Goal: Task Accomplishment & Management: Manage account settings

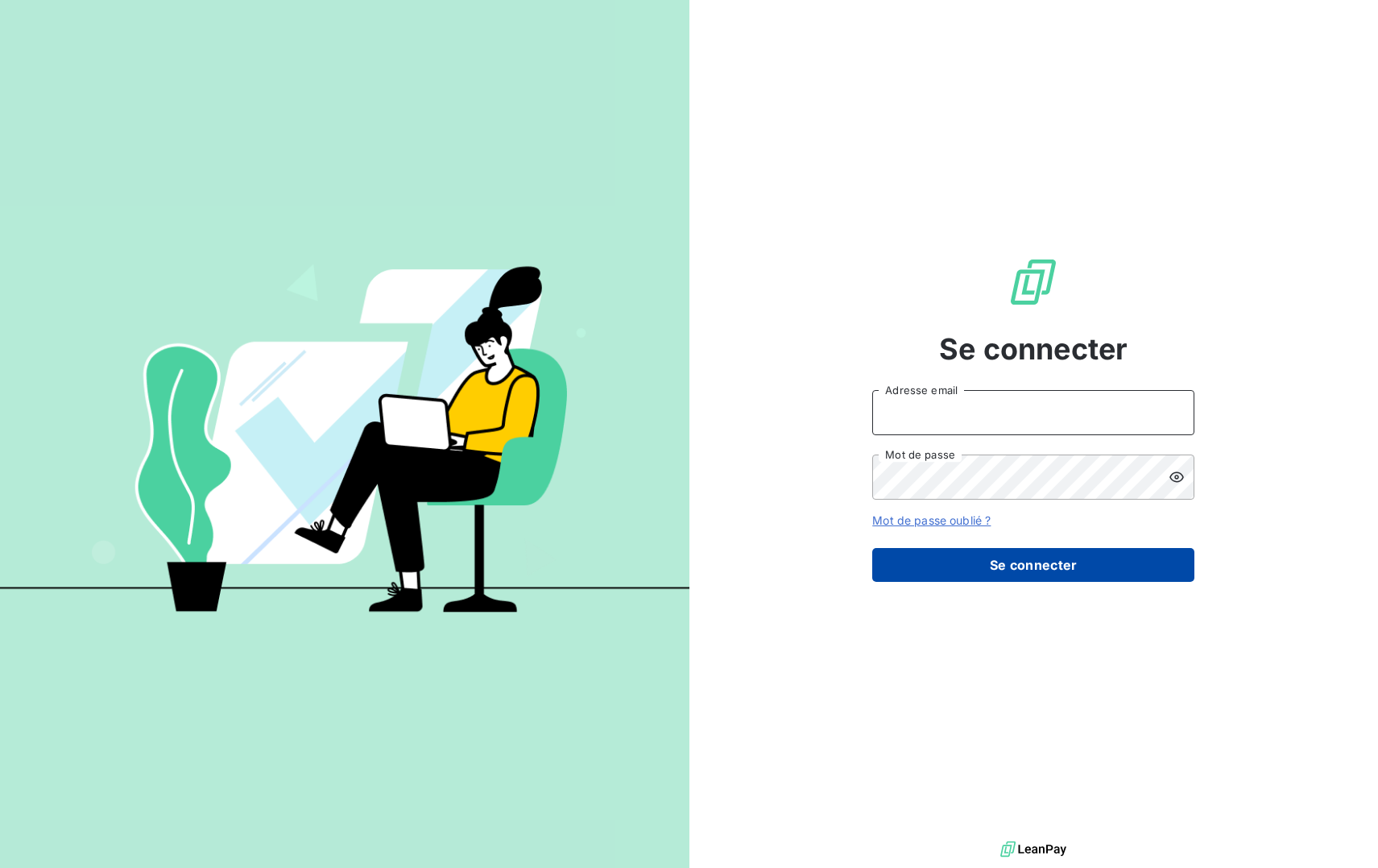
type input "[EMAIL_ADDRESS][DOMAIN_NAME]"
click at [1059, 564] on button "Se connecter" at bounding box center [1033, 564] width 322 height 34
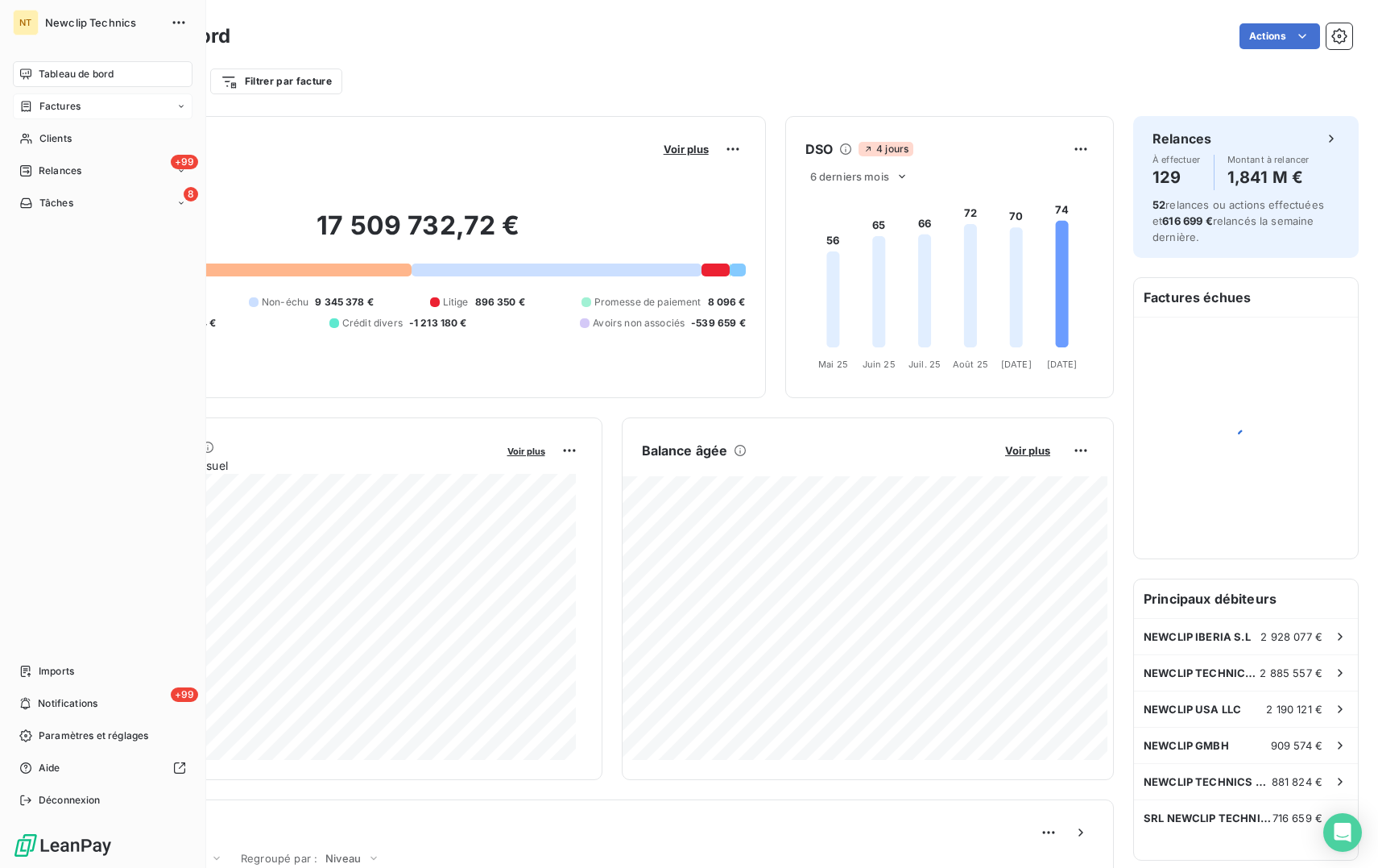
click at [80, 117] on div "Factures" at bounding box center [103, 106] width 179 height 26
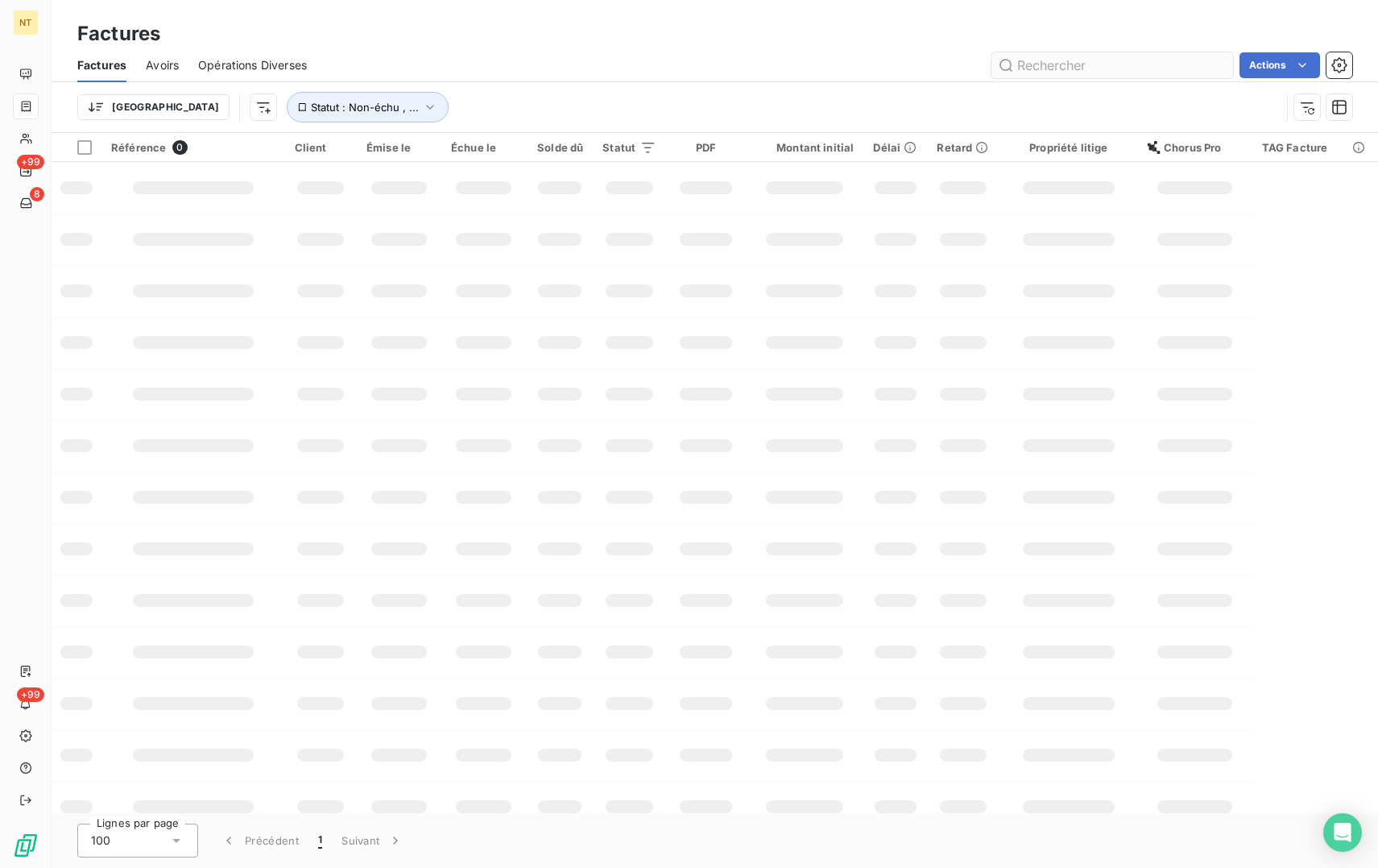
click at [1074, 67] on input "text" at bounding box center [1112, 65] width 242 height 26
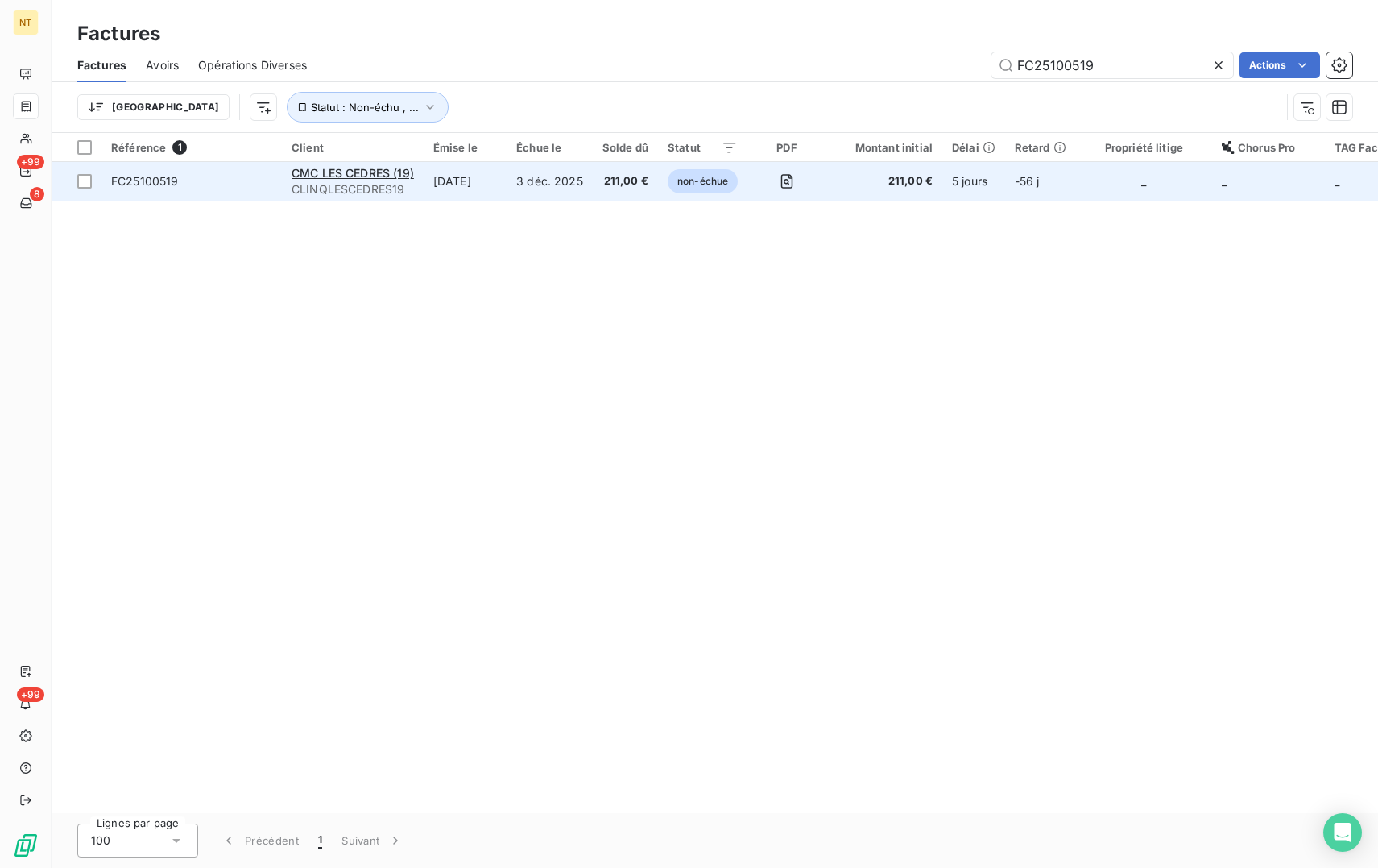
type input "FC25100519"
click at [151, 172] on td "FC25100519" at bounding box center [192, 181] width 180 height 38
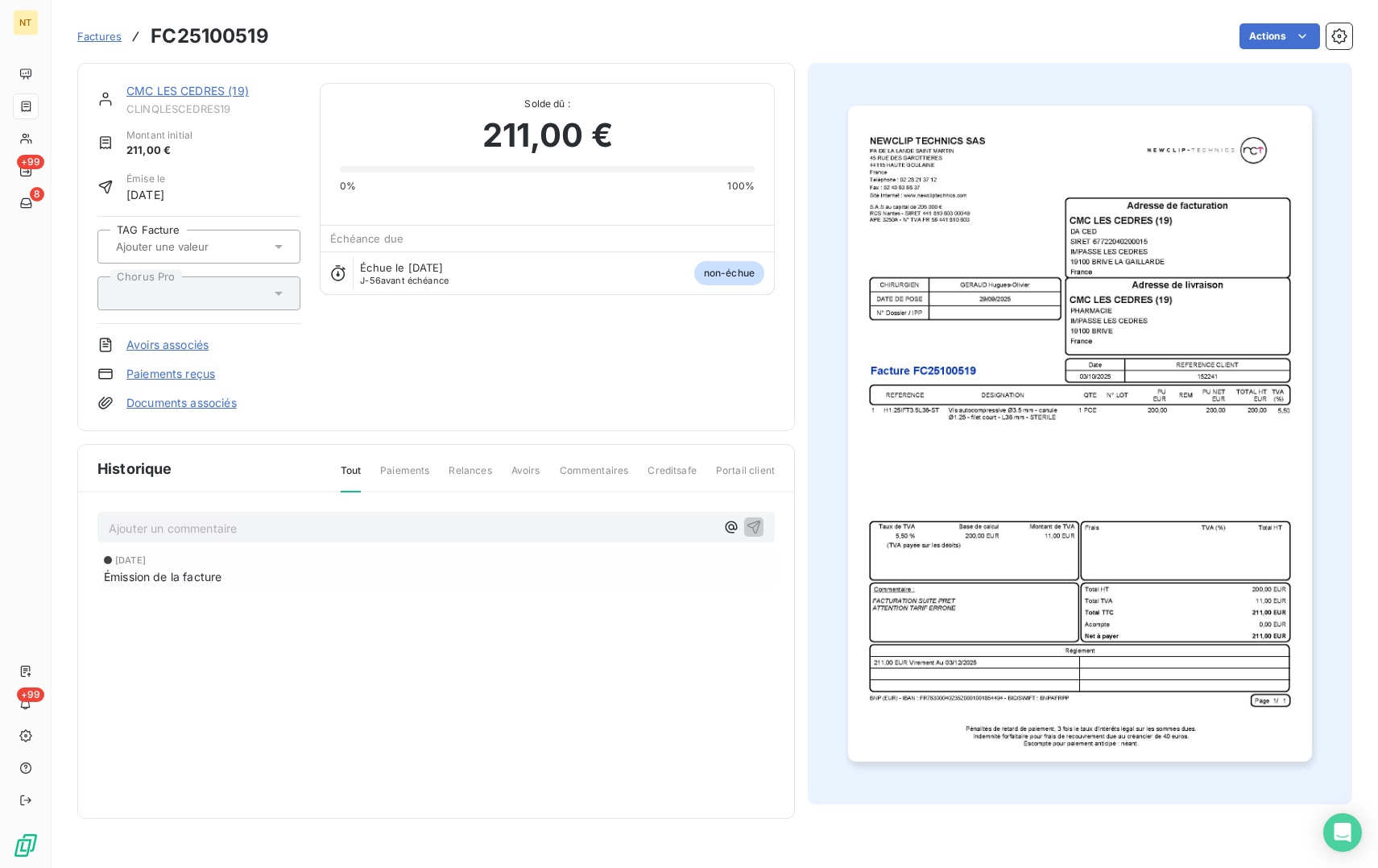
click at [331, 528] on p "Ajouter un commentaire ﻿" at bounding box center [412, 528] width 607 height 20
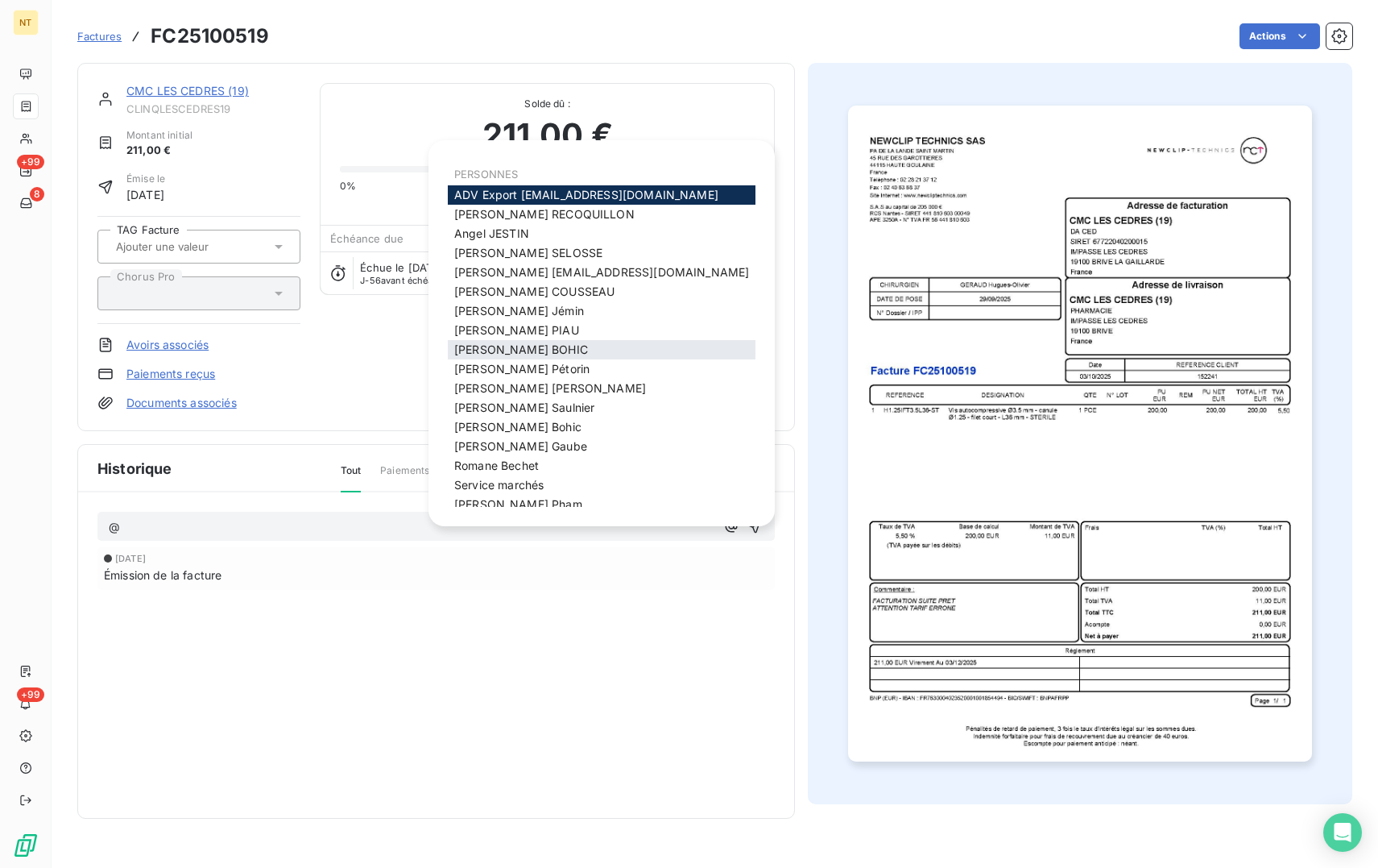
click at [526, 351] on div "[PERSON_NAME]" at bounding box center [602, 350] width 308 height 19
click at [521, 352] on div "[PERSON_NAME]" at bounding box center [602, 350] width 308 height 19
click at [514, 351] on span "[PERSON_NAME]" at bounding box center [521, 349] width 134 height 14
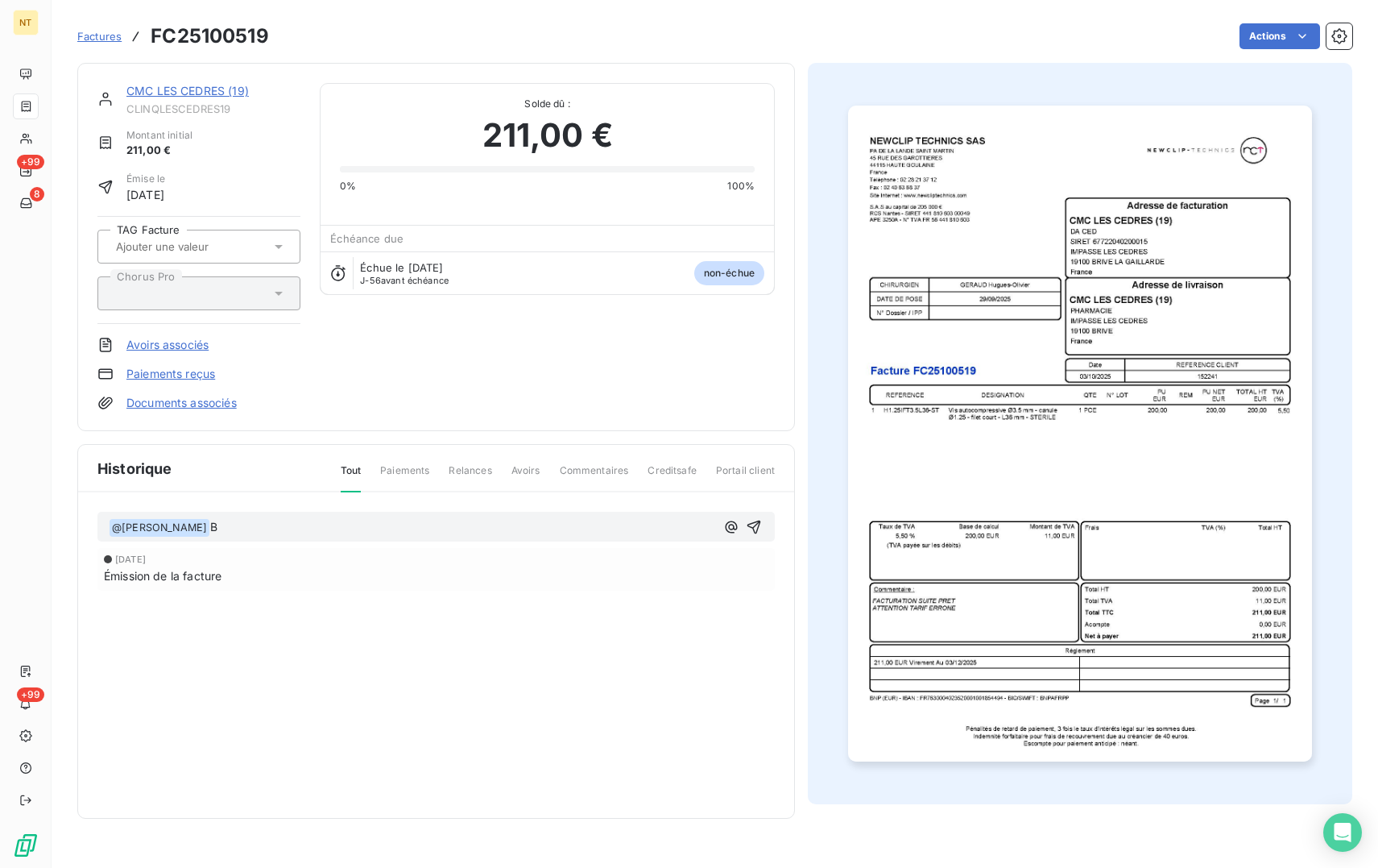
click at [384, 528] on p "﻿ @ [PERSON_NAME] ﻿ B" at bounding box center [412, 528] width 607 height 19
click at [262, 528] on span "Bonjour, avoir fait ce jour" at bounding box center [277, 527] width 133 height 14
click at [384, 524] on p "﻿ @ [PERSON_NAME] ﻿ Bonjour, avoir total fait ce jour" at bounding box center [412, 528] width 607 height 19
click at [440, 520] on p "﻿ @ [PERSON_NAME] ﻿ Bonjour, avoir total fait ce jour" at bounding box center [412, 528] width 607 height 19
click at [755, 529] on icon "button" at bounding box center [754, 527] width 17 height 17
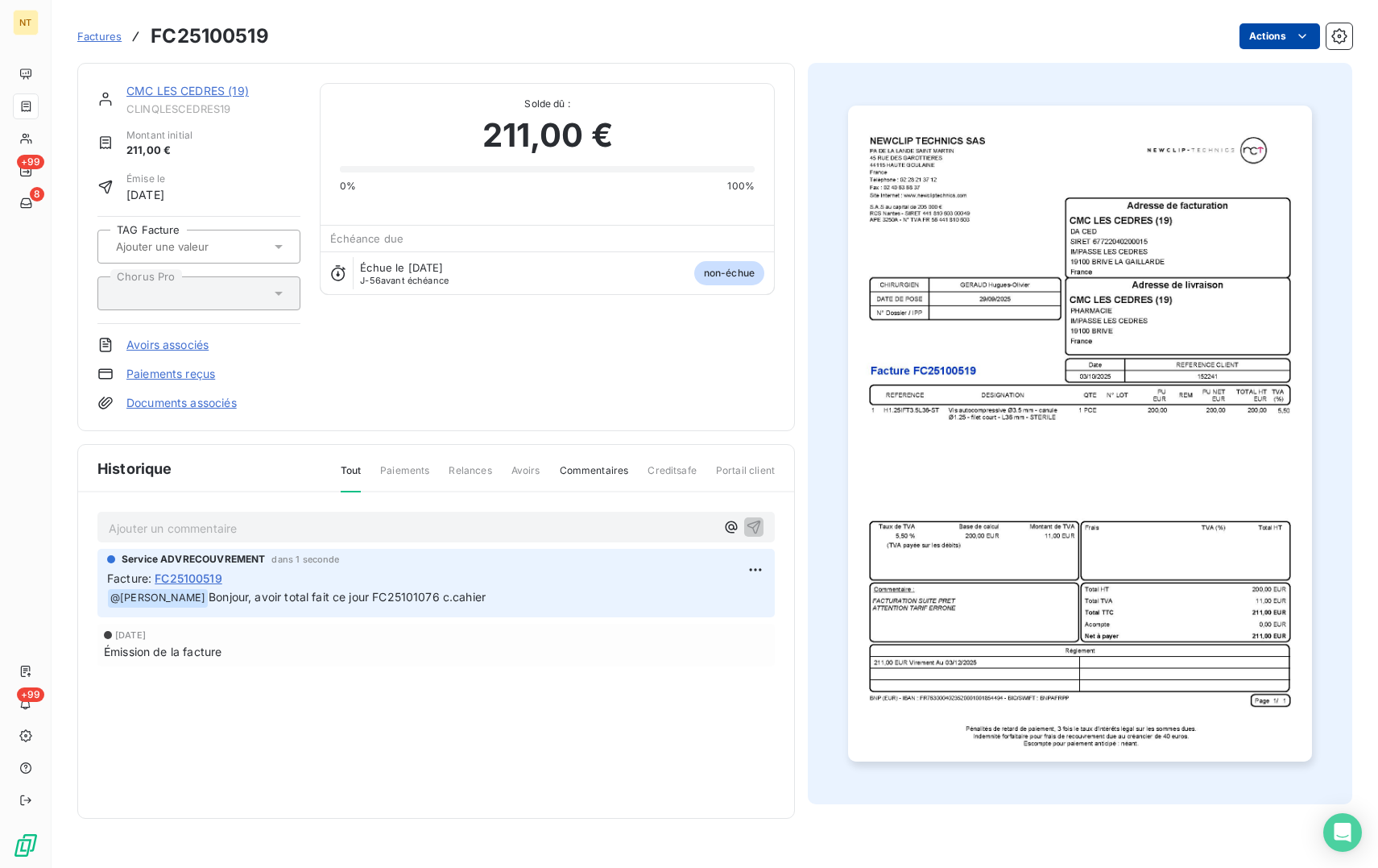
click at [1275, 41] on html "NT +99 8 +99 Factures FC25100519 Actions CMC LES CEDRES (19) CLINQLESCEDRES19 M…" at bounding box center [689, 434] width 1378 height 868
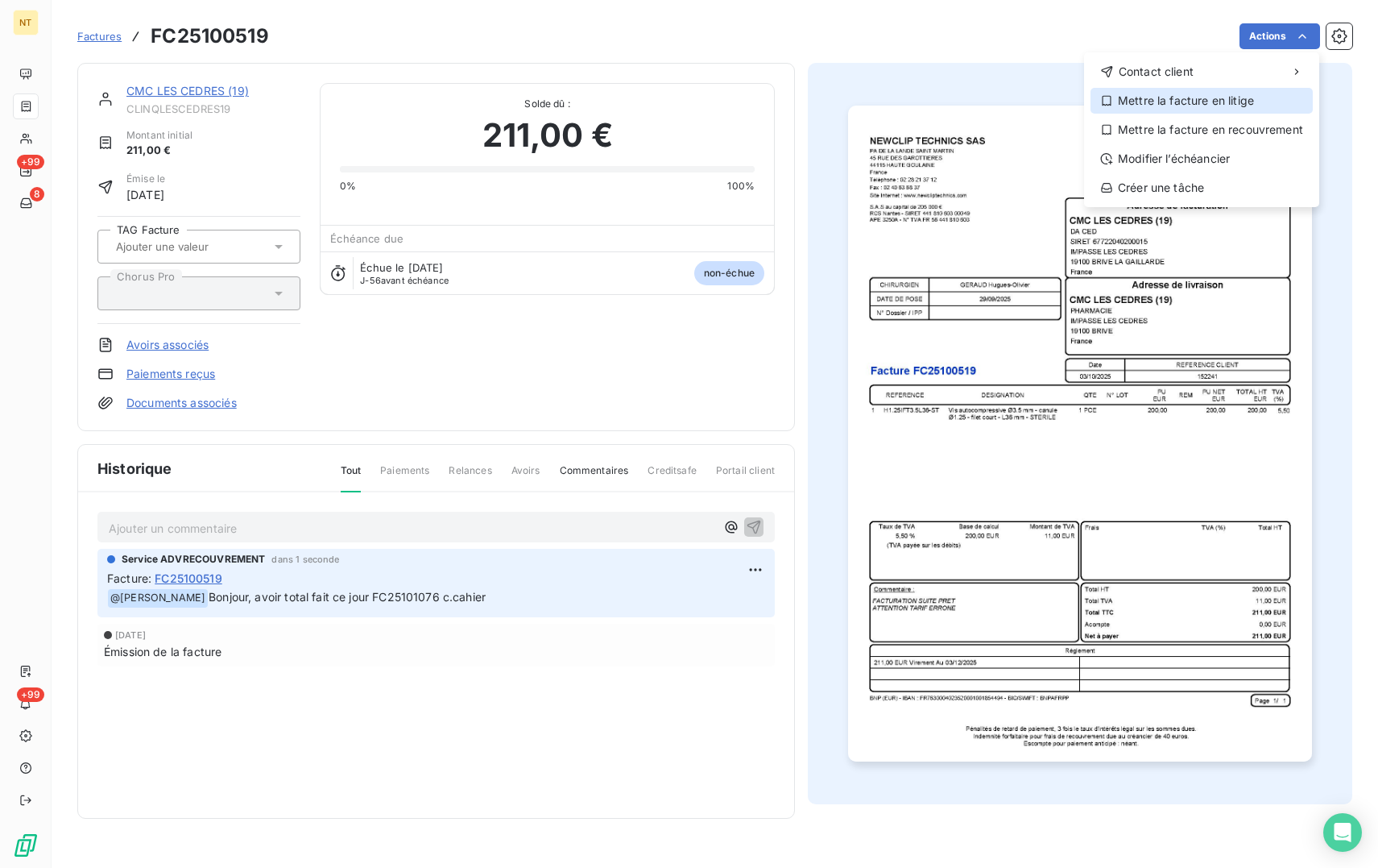
click at [1193, 101] on div "Mettre la facture en litige" at bounding box center [1201, 101] width 222 height 26
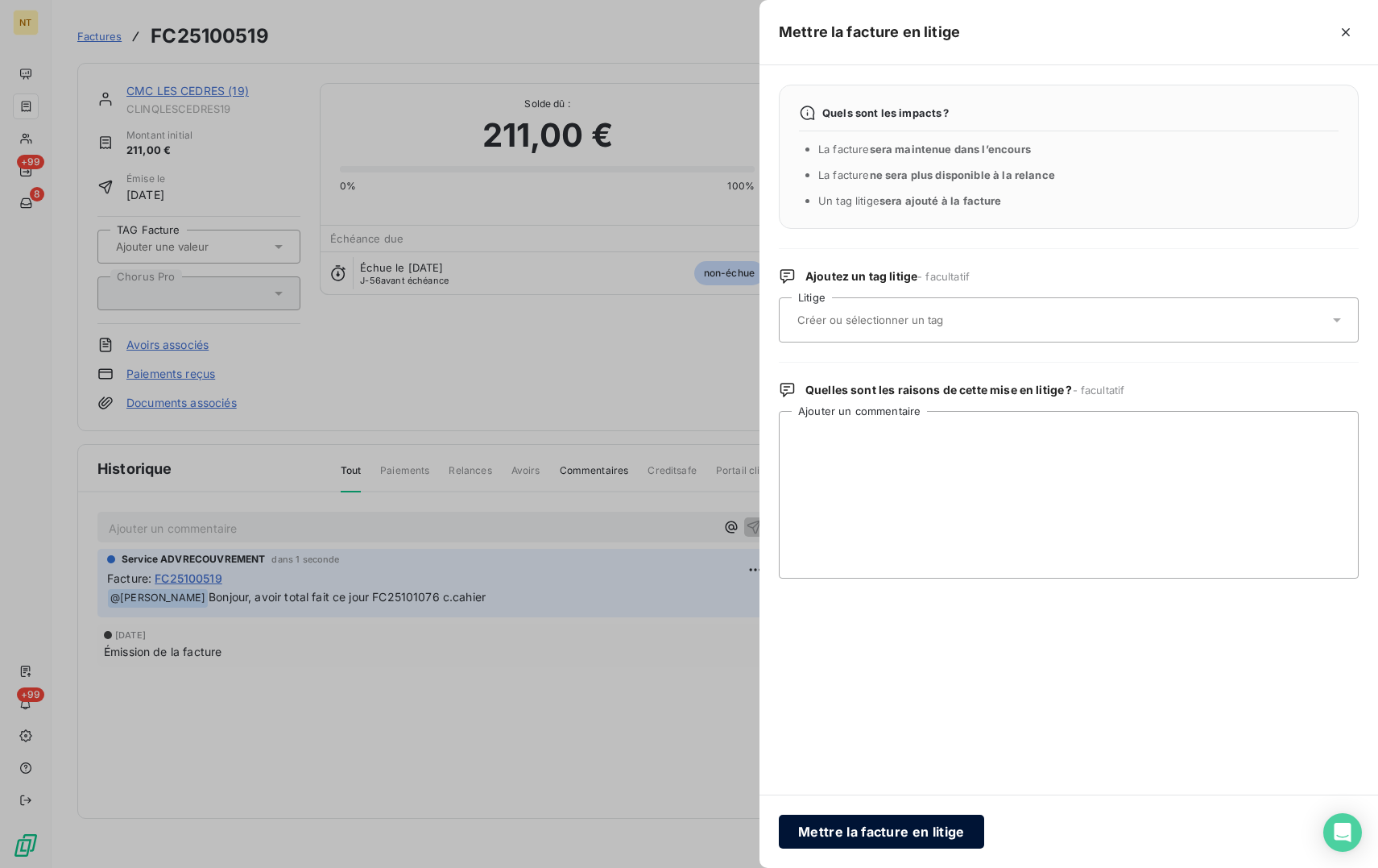
click at [872, 836] on button "Mettre la facture en litige" at bounding box center [882, 831] width 205 height 34
